Goal: Task Accomplishment & Management: Complete application form

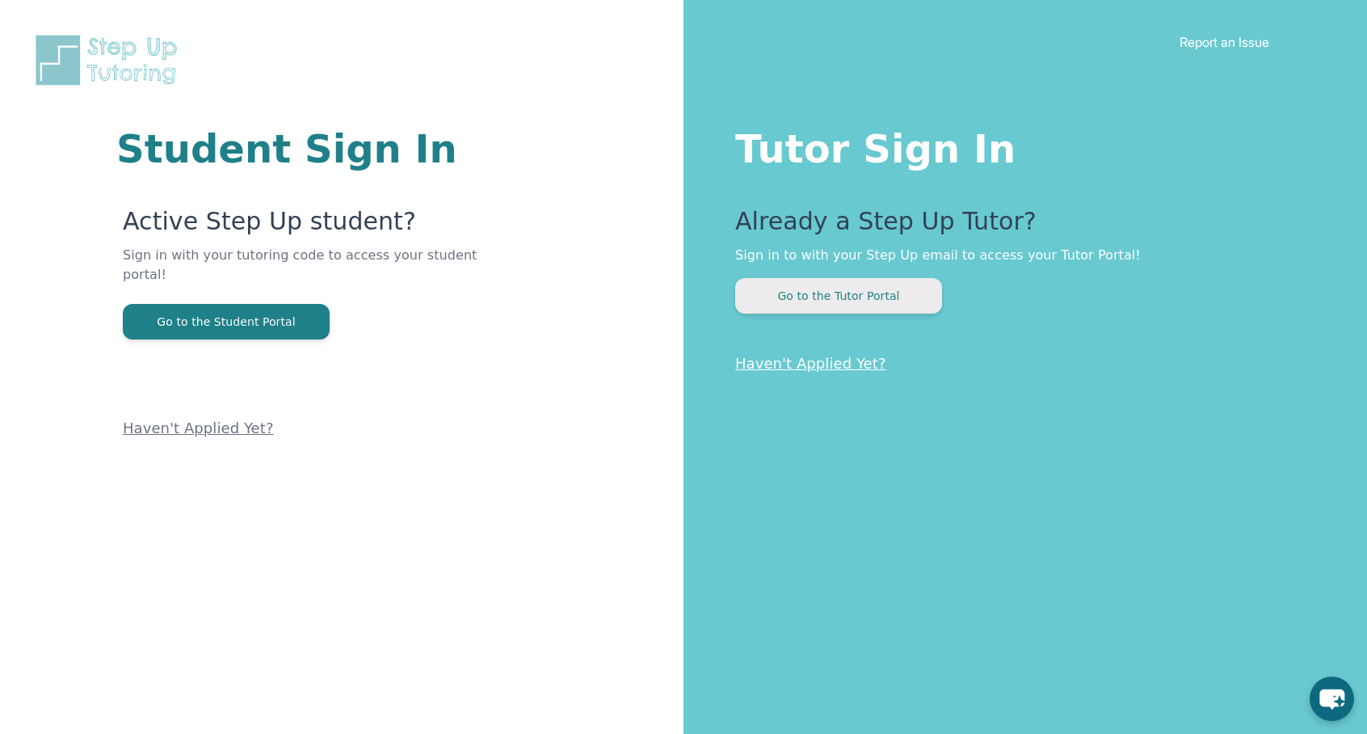
click at [820, 294] on button "Go to the Tutor Portal" at bounding box center [838, 296] width 207 height 36
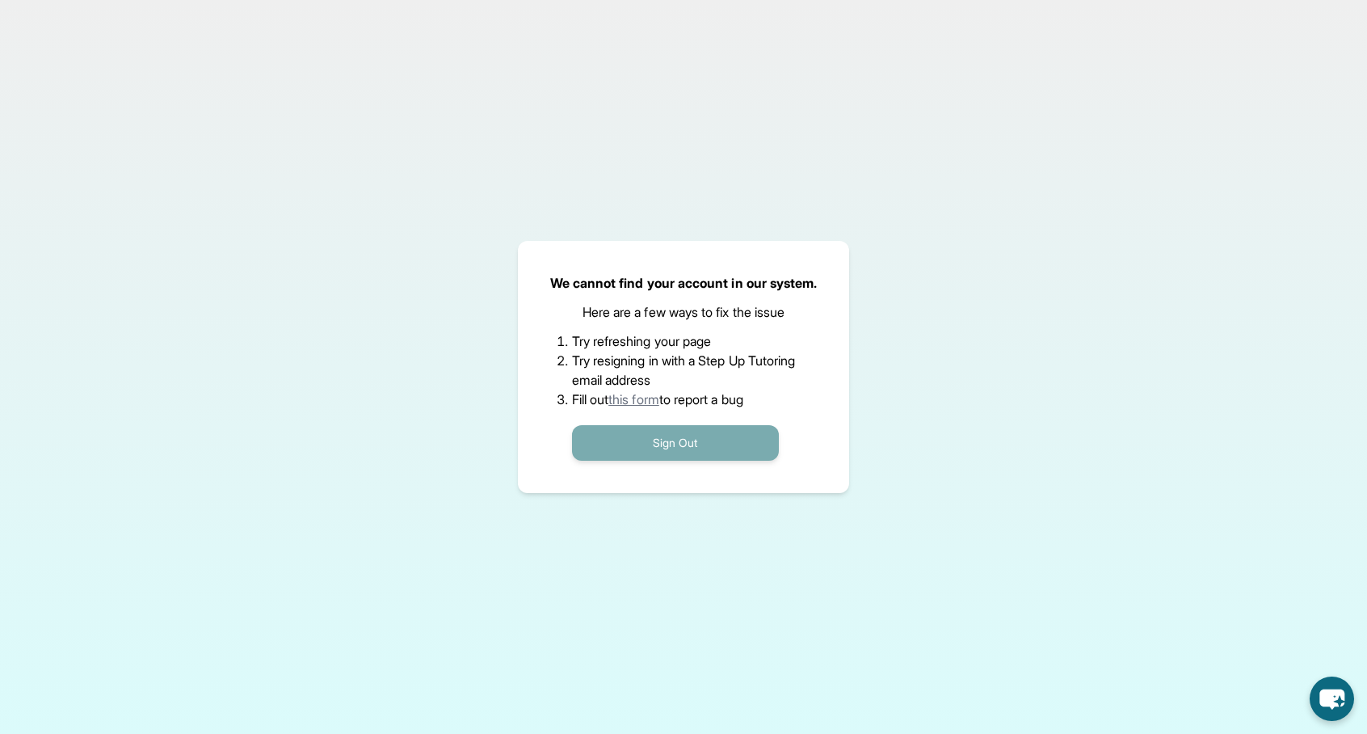
click at [693, 445] on button "Sign Out" at bounding box center [675, 443] width 207 height 36
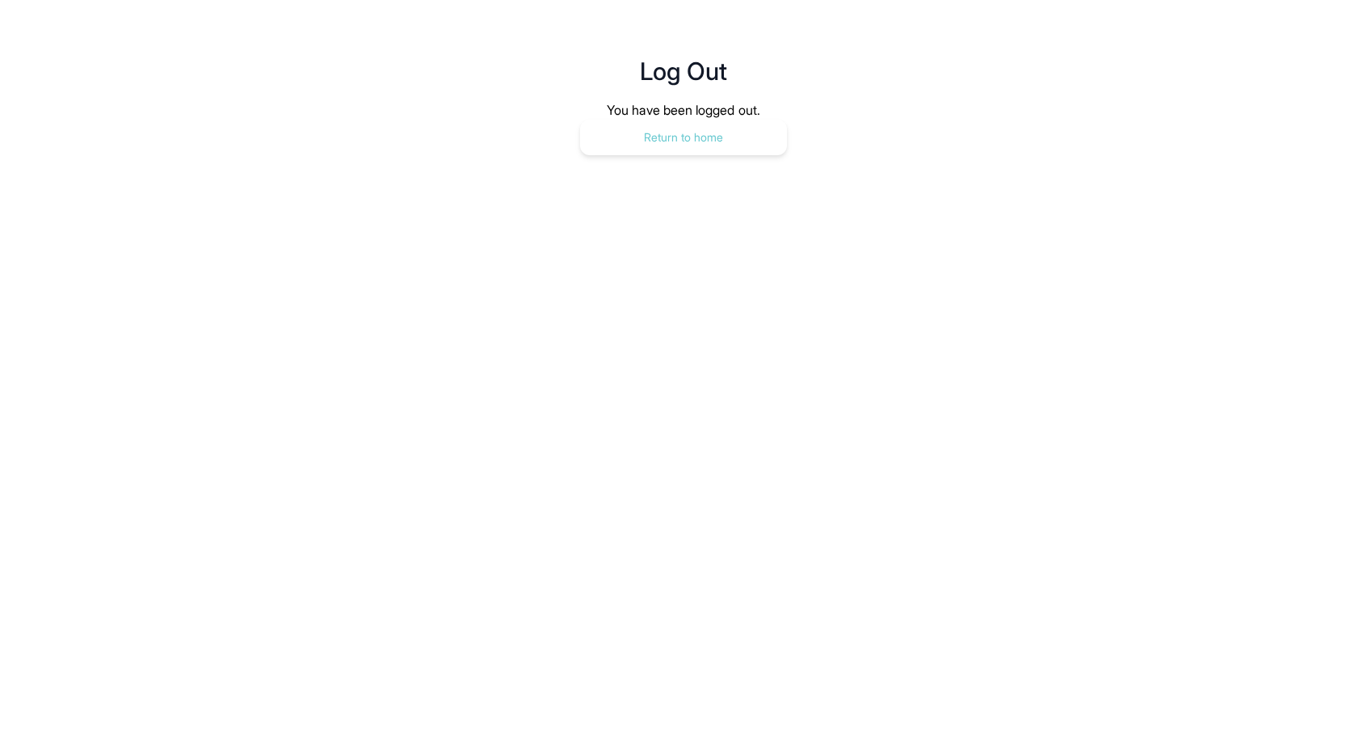
click at [722, 147] on button "Return to home" at bounding box center [683, 138] width 207 height 36
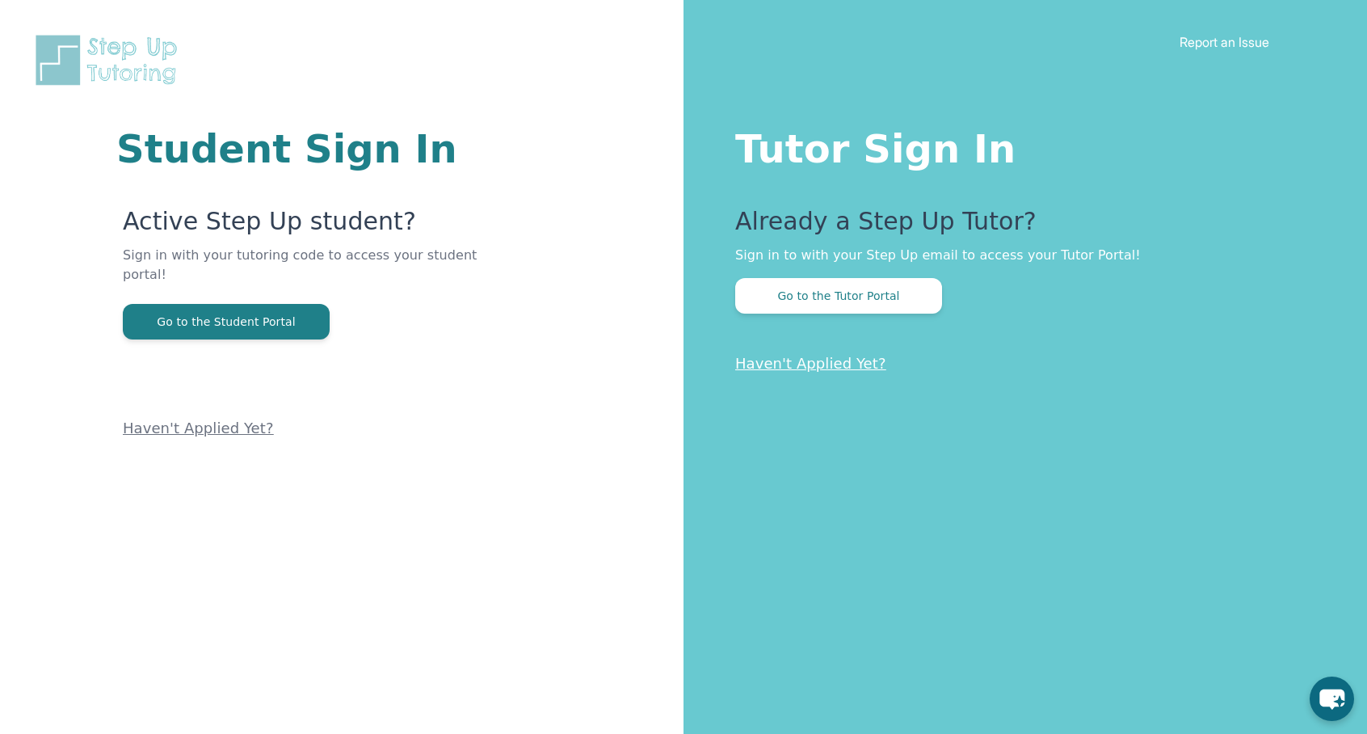
click at [778, 364] on link "Haven't Applied Yet?" at bounding box center [810, 363] width 151 height 17
click at [836, 368] on link "Haven't Applied Yet?" at bounding box center [810, 363] width 151 height 17
